Goal: Information Seeking & Learning: Learn about a topic

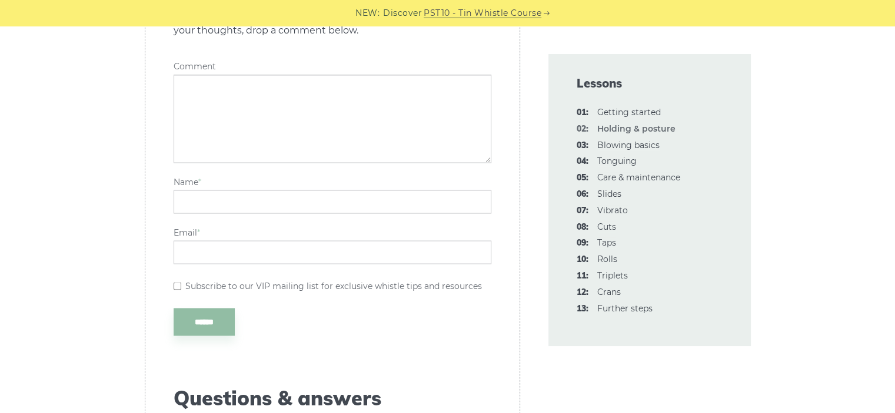
scroll to position [2106, 0]
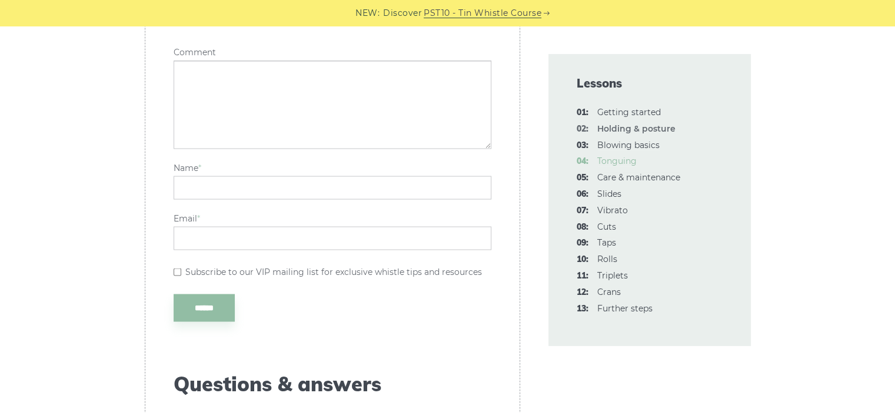
click at [618, 156] on link "04: Tonguing" at bounding box center [616, 161] width 39 height 11
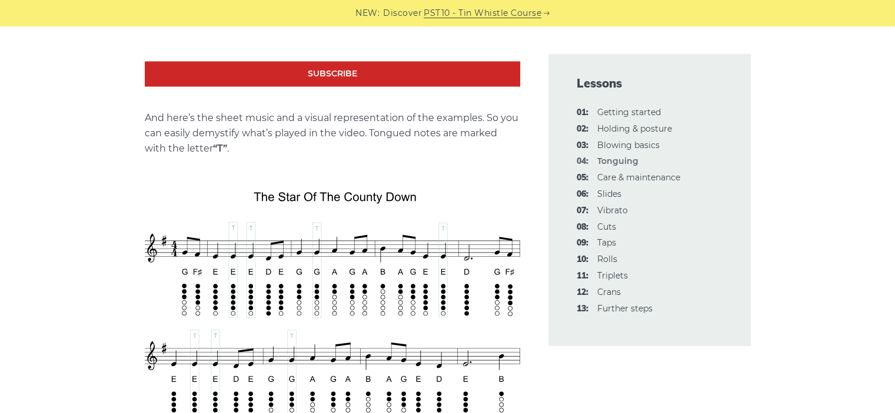
scroll to position [1890, 0]
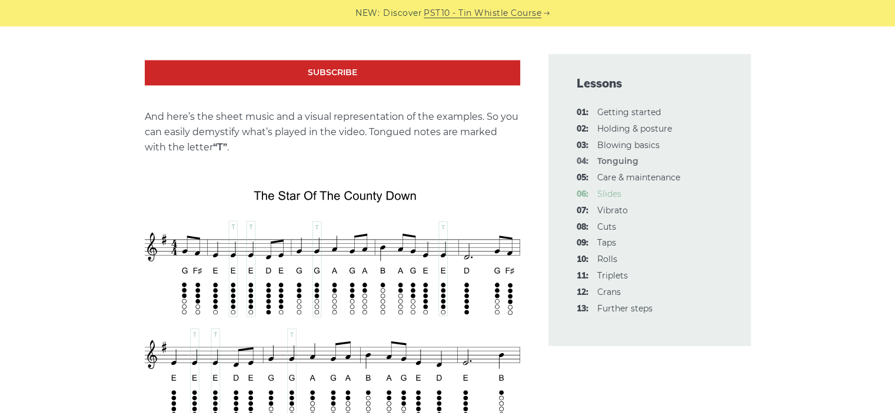
click at [611, 189] on link "06: Slides" at bounding box center [609, 194] width 24 height 11
